Goal: Obtain resource: Download file/media

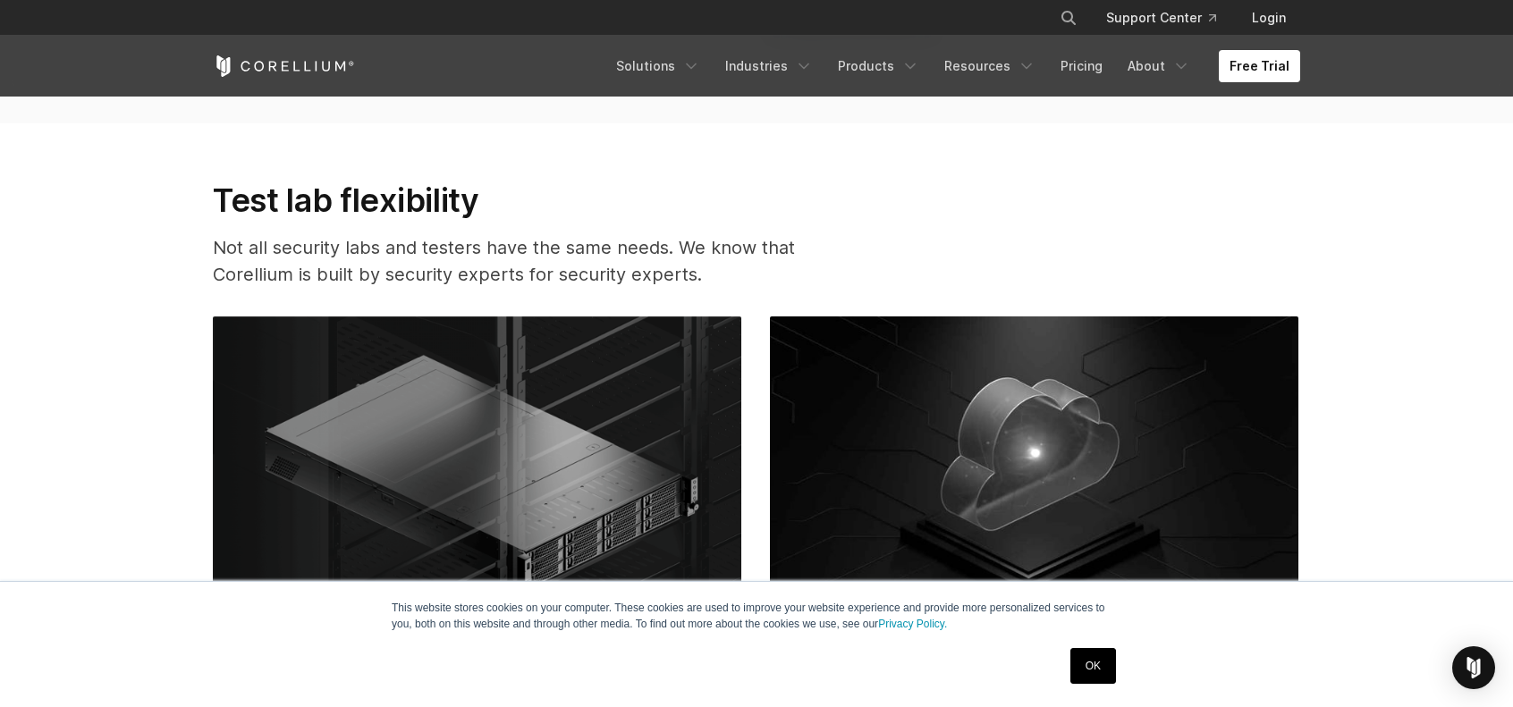
scroll to position [4380, 0]
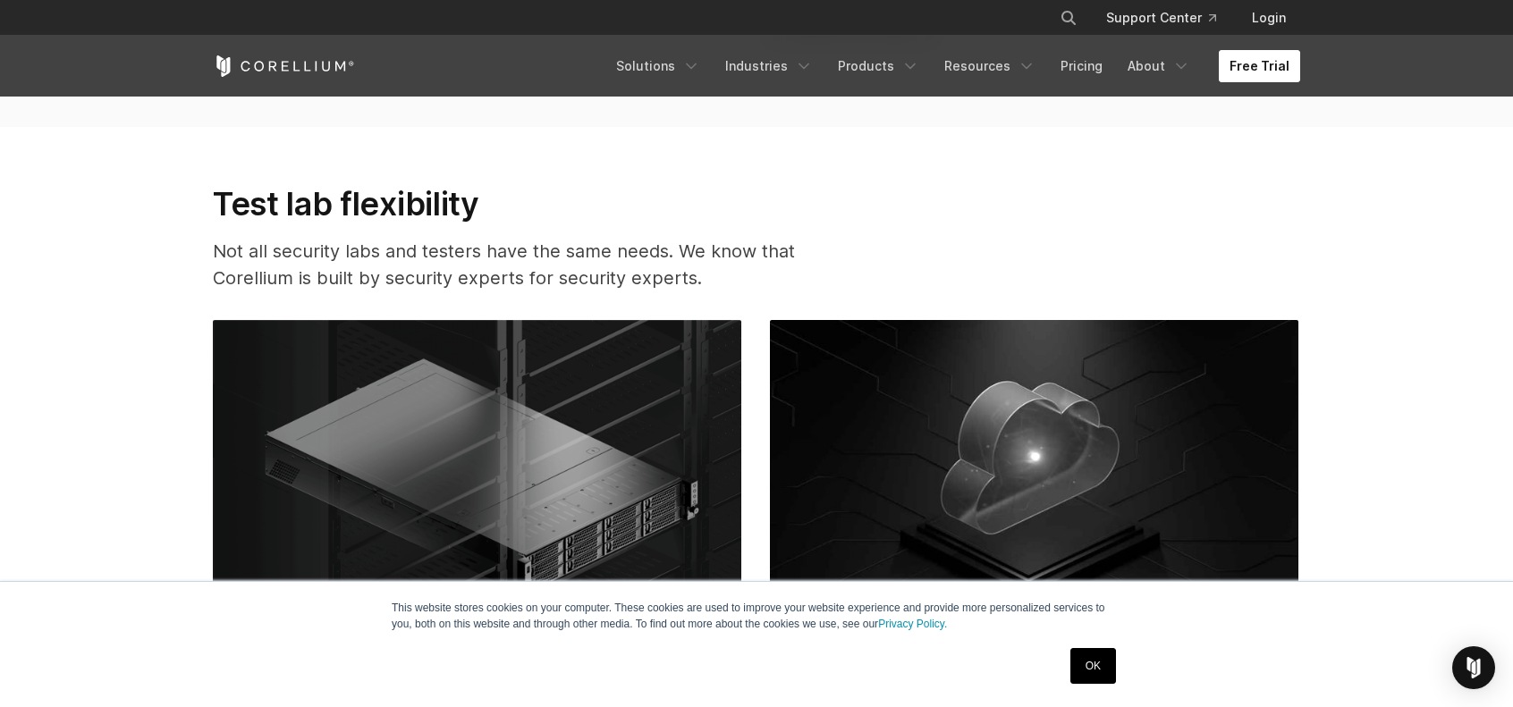
click at [1268, 78] on link "Free Trial" at bounding box center [1258, 66] width 81 height 32
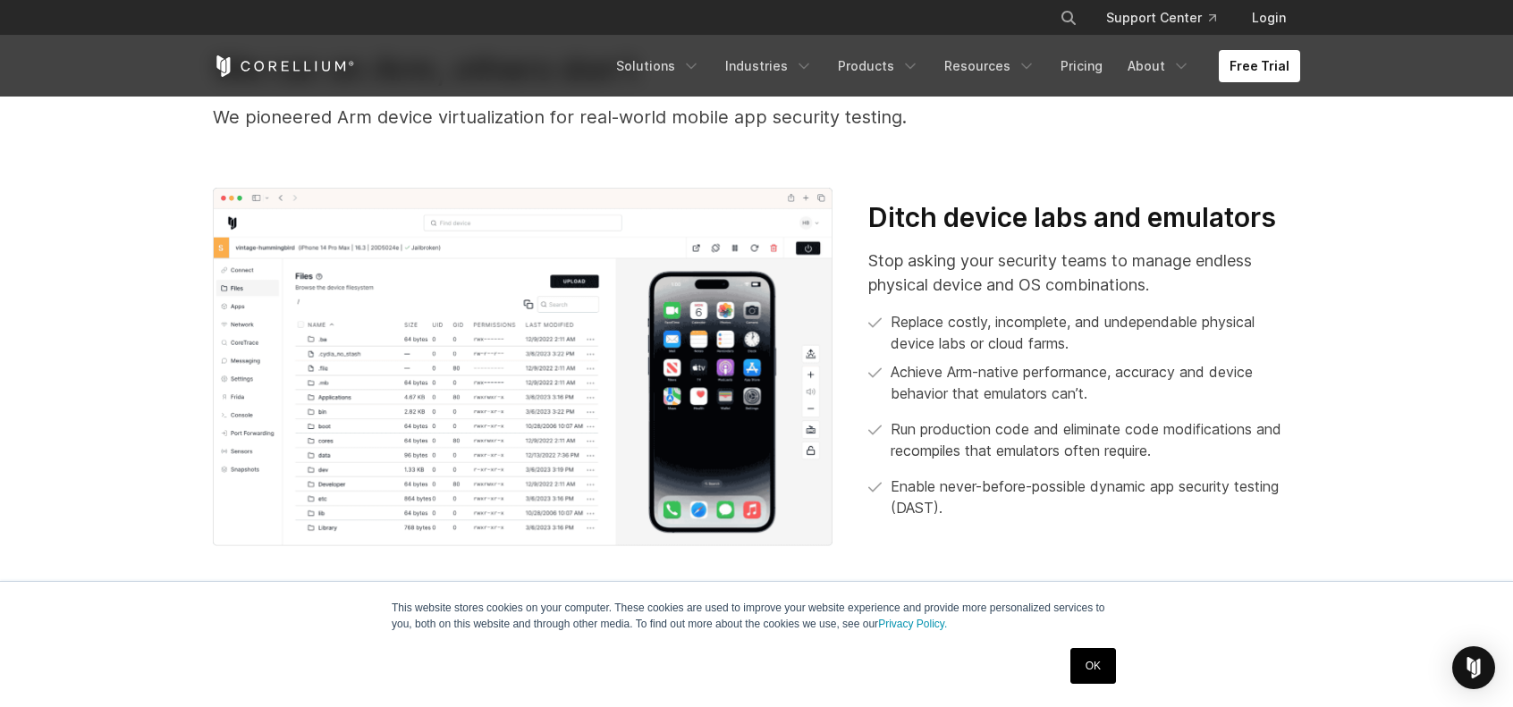
scroll to position [179, 0]
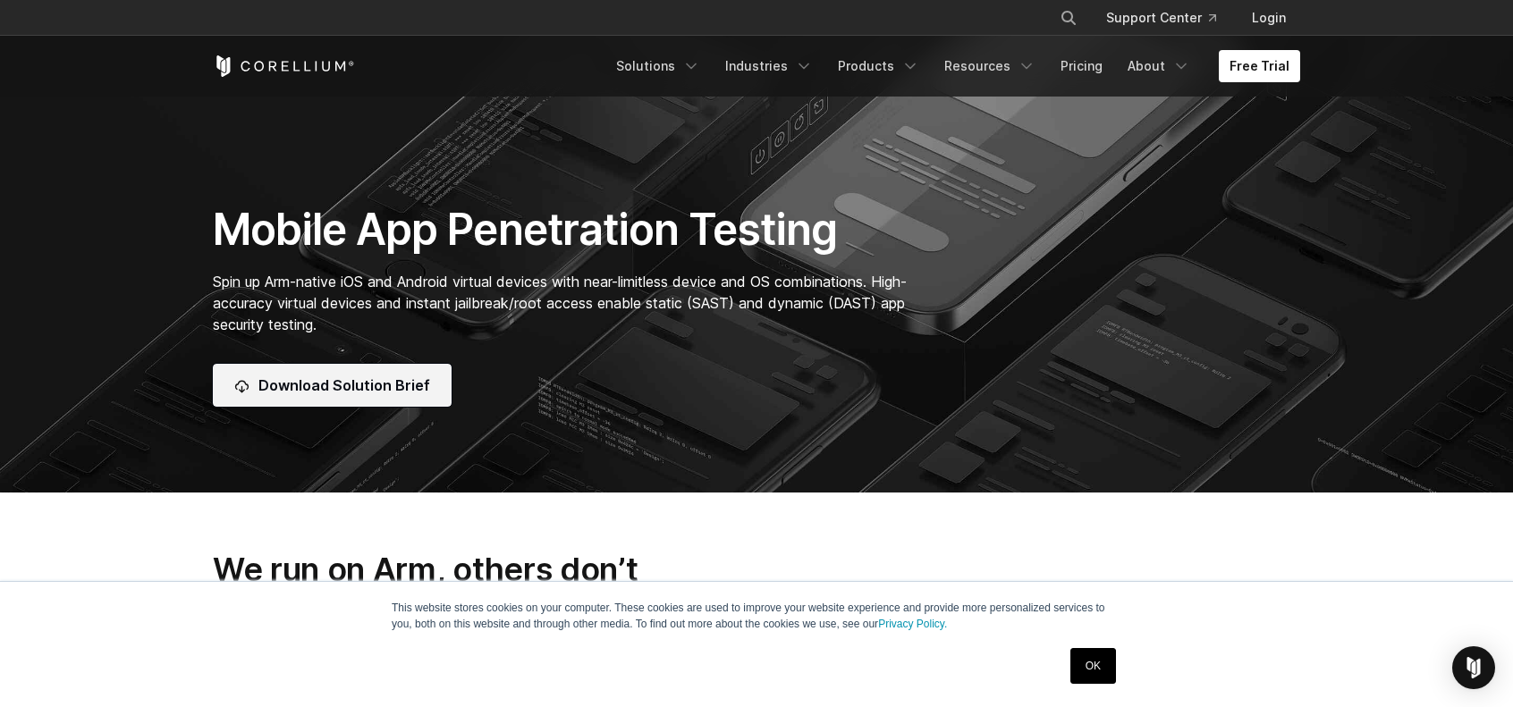
click at [345, 381] on span "Download Solution Brief" at bounding box center [344, 385] width 172 height 21
